Goal: Information Seeking & Learning: Learn about a topic

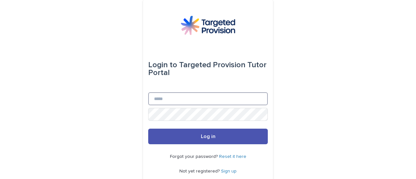
type input "**********"
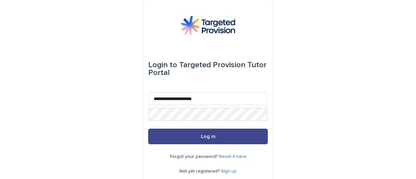
click at [215, 134] on button "Log in" at bounding box center [208, 137] width 120 height 16
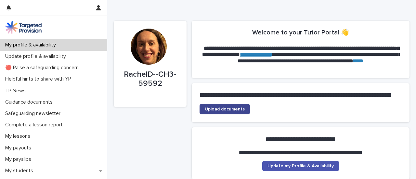
click at [225, 112] on span "Upload documents" at bounding box center [225, 109] width 40 height 5
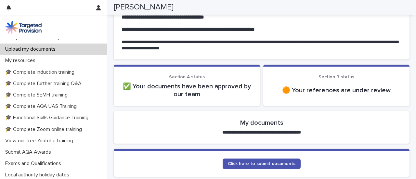
scroll to position [145, 0]
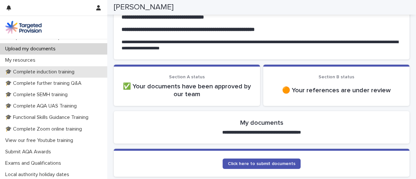
click at [57, 71] on p "🎓 Complete induction training" at bounding box center [41, 72] width 77 height 6
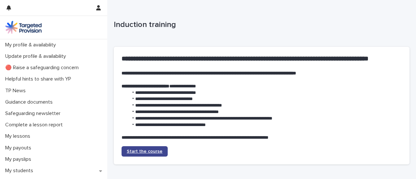
click at [150, 152] on span "Start the course" at bounding box center [145, 151] width 36 height 5
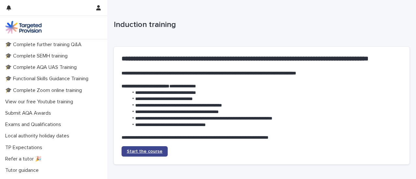
scroll to position [192, 0]
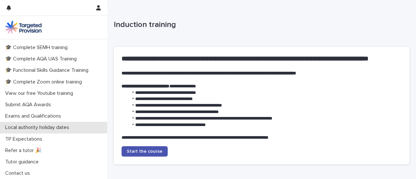
click at [59, 129] on p "Local authority holiday dates" at bounding box center [39, 128] width 72 height 6
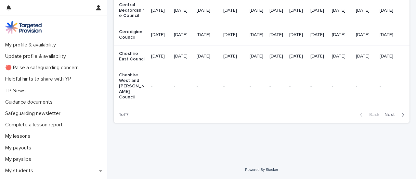
scroll to position [897, 0]
click at [394, 118] on button "Next" at bounding box center [396, 115] width 28 height 6
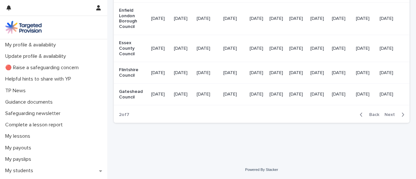
scroll to position [870, 0]
click at [402, 117] on icon "button" at bounding box center [403, 115] width 3 height 6
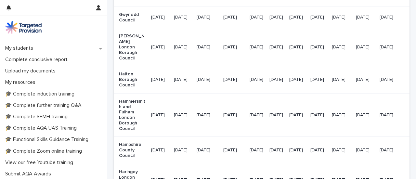
scroll to position [123, 0]
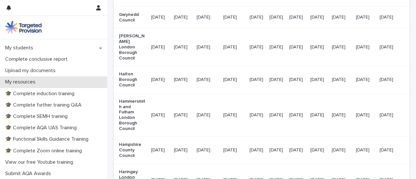
click at [24, 81] on p "My resources" at bounding box center [22, 82] width 38 height 6
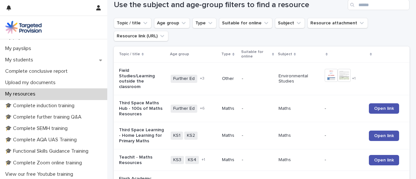
scroll to position [111, 0]
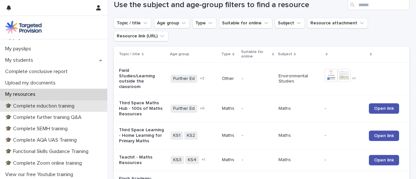
click at [68, 105] on p "🎓 Complete induction training" at bounding box center [41, 106] width 77 height 6
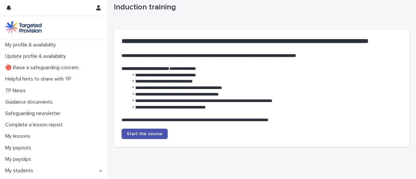
scroll to position [18, 0]
click at [149, 134] on span "Start the course" at bounding box center [145, 134] width 36 height 5
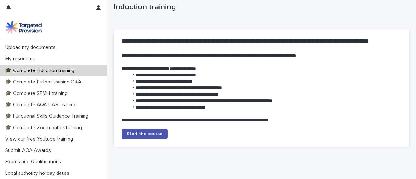
scroll to position [147, 0]
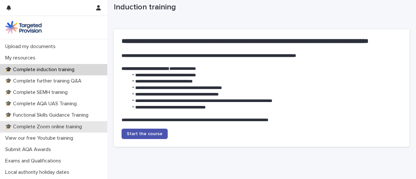
click at [69, 129] on p "🎓 Complete Zoom online training" at bounding box center [45, 127] width 85 height 6
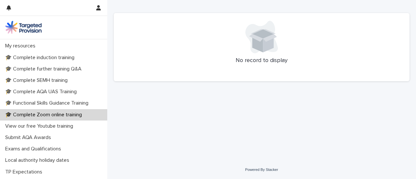
scroll to position [160, 0]
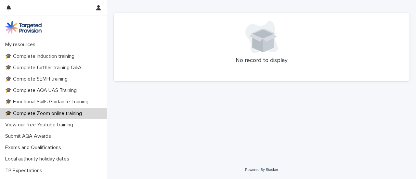
click at [36, 113] on p "🎓 Complete Zoom online training" at bounding box center [45, 114] width 85 height 6
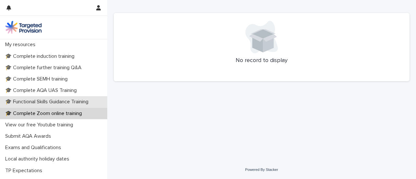
click at [45, 104] on p "🎓 Functional Skills Guidance Training" at bounding box center [48, 102] width 91 height 6
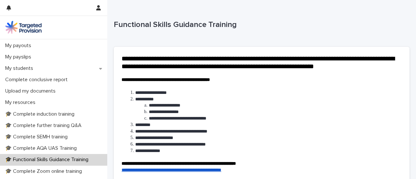
scroll to position [110, 0]
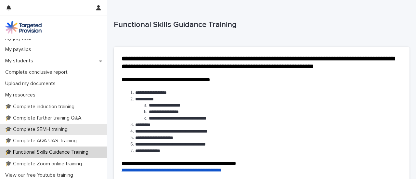
click at [52, 130] on p "🎓 Complete SEMH training" at bounding box center [38, 130] width 70 height 6
